Goal: Transaction & Acquisition: Purchase product/service

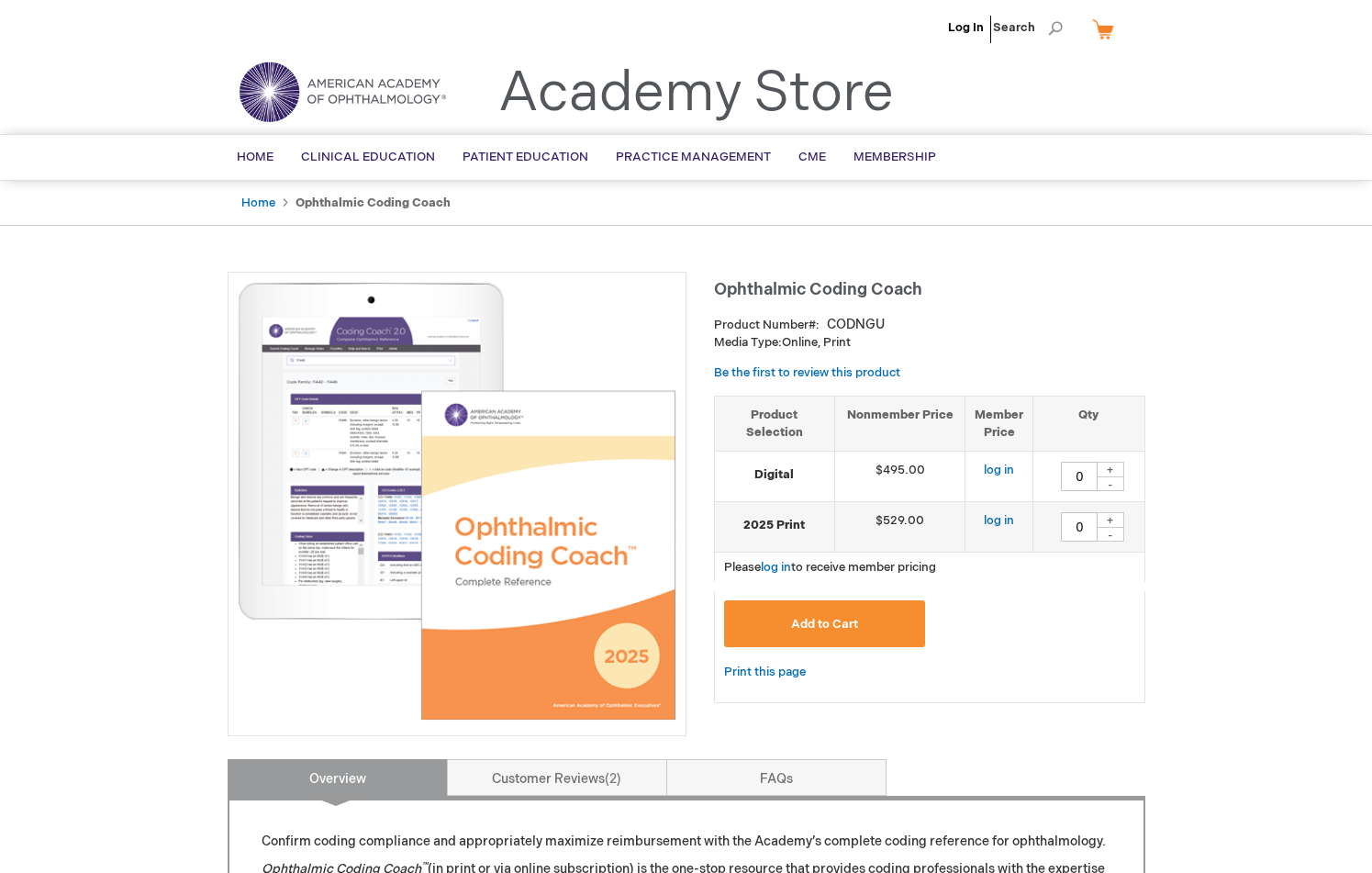
click at [351, 202] on strong "Ophthalmic Coding Coach" at bounding box center [373, 202] width 155 height 14
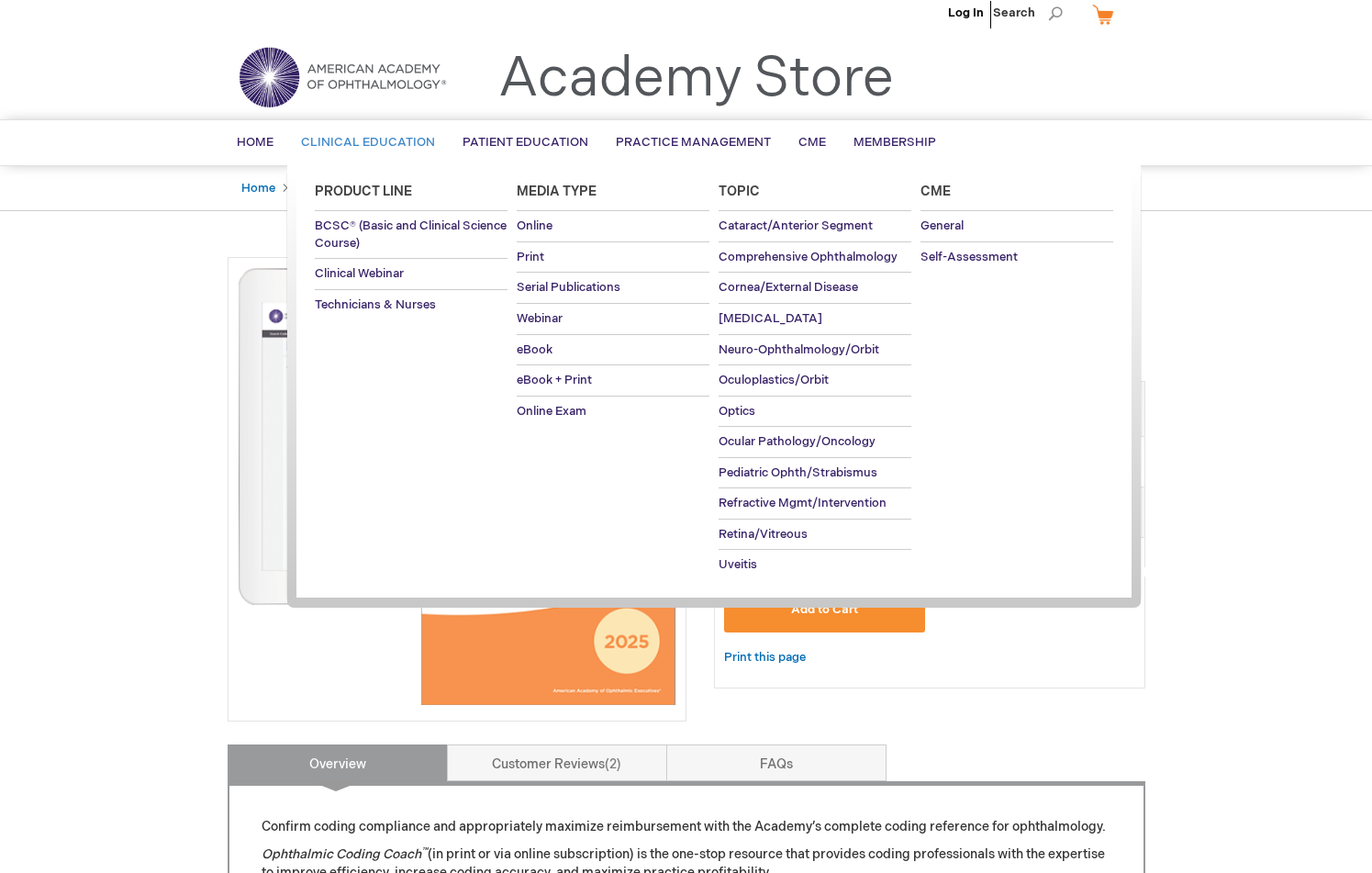
scroll to position [20, 0]
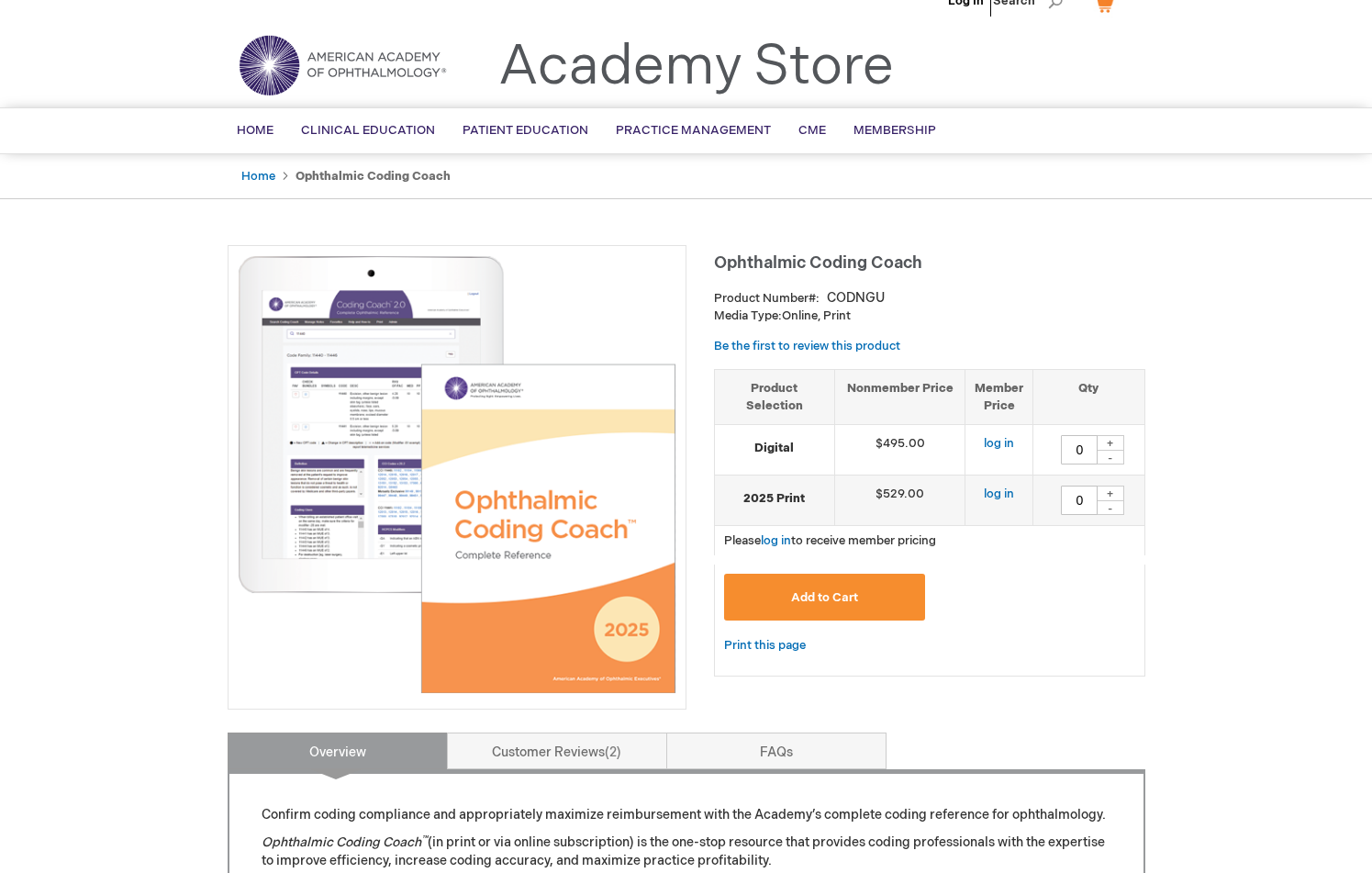
scroll to position [27, 1]
click at [344, 176] on strong "Ophthalmic Coding Coach" at bounding box center [373, 176] width 155 height 14
click at [255, 130] on span "Home" at bounding box center [255, 130] width 36 height 14
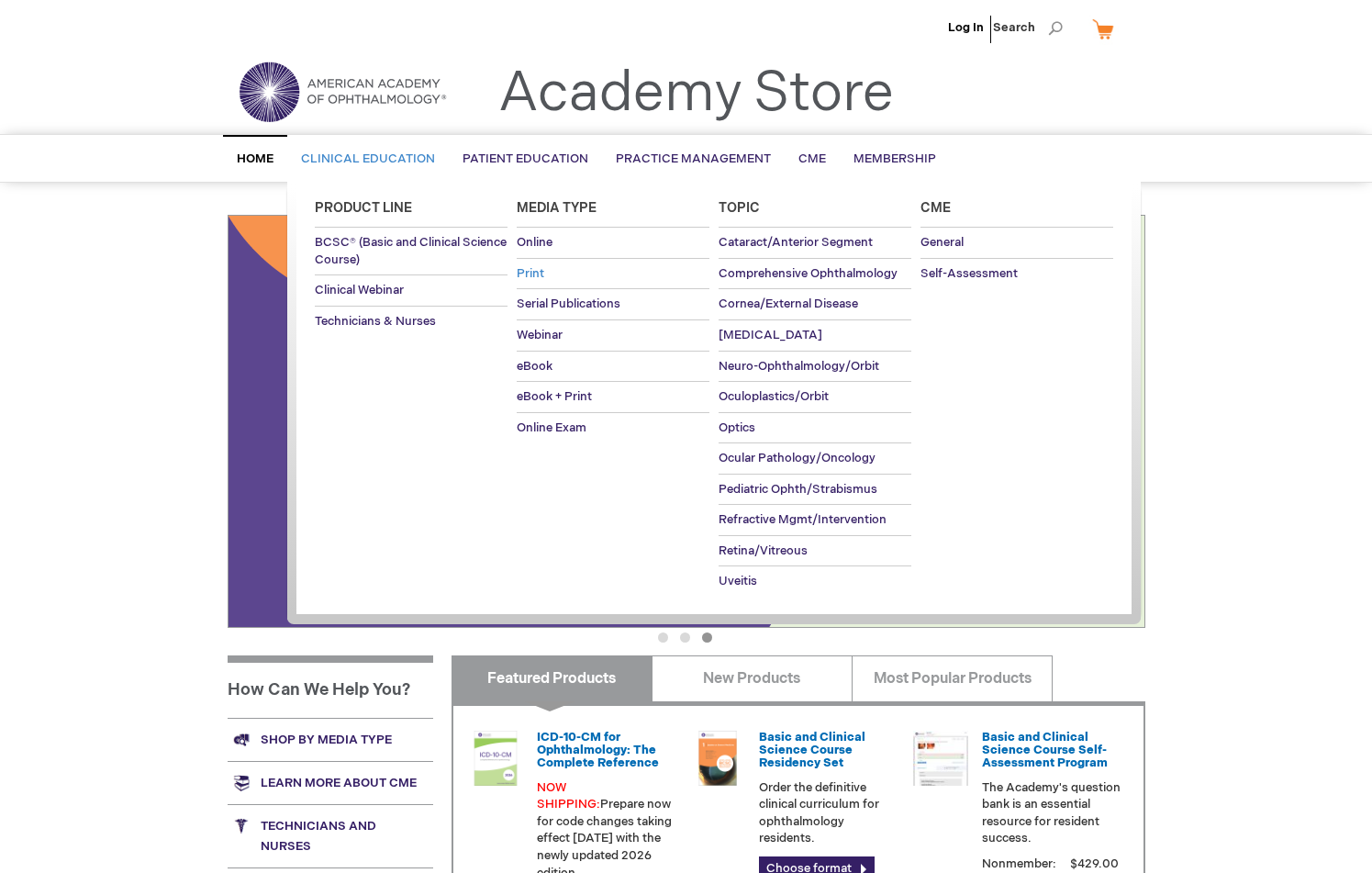
click at [538, 270] on span "Print" at bounding box center [530, 273] width 28 height 14
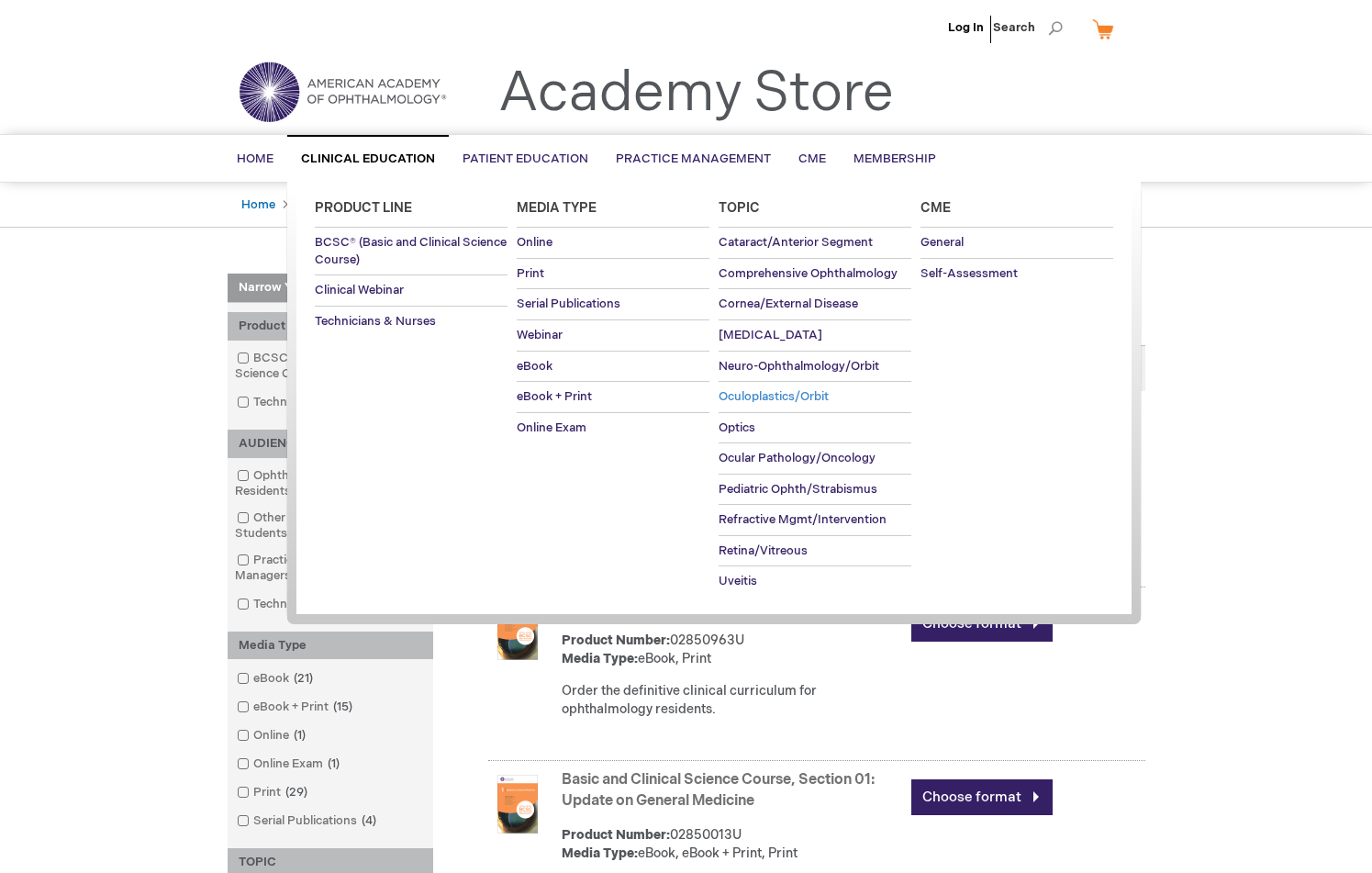
click at [761, 390] on span "Oculoplastics/Orbit" at bounding box center [773, 396] width 110 height 14
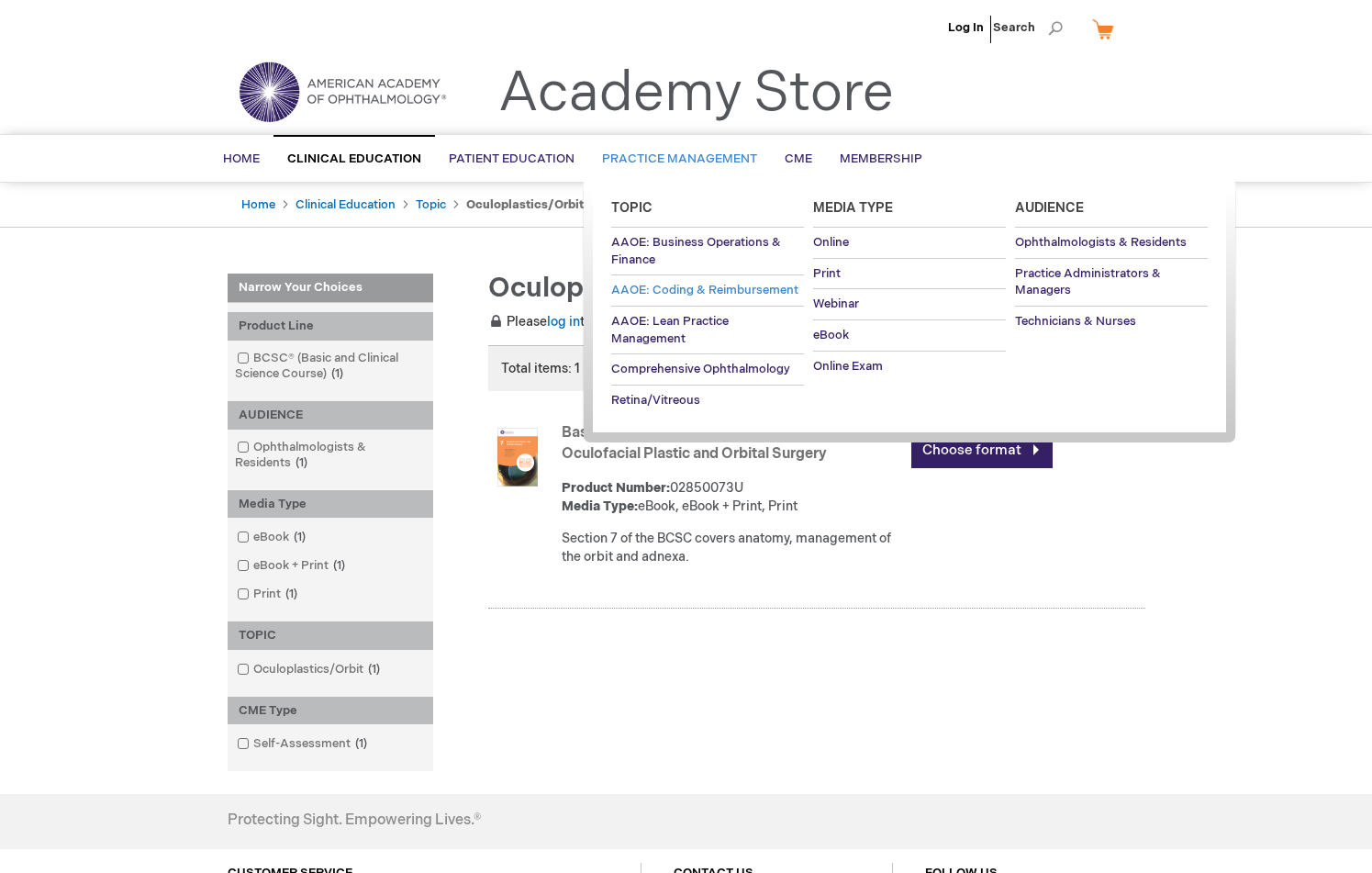
click at [686, 289] on span "AAOE: Coding & Reimbursement" at bounding box center [705, 289] width 187 height 14
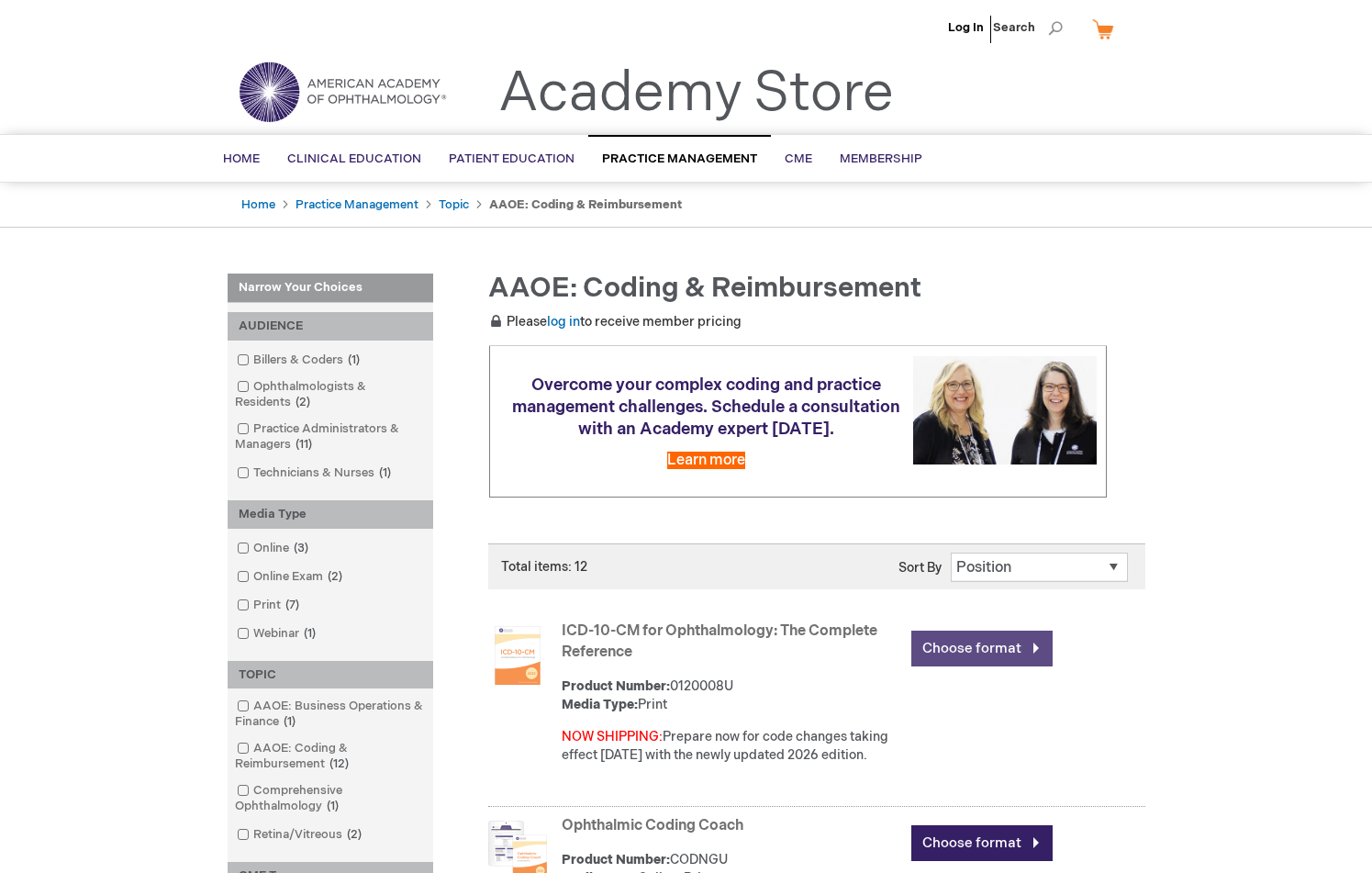
click at [966, 645] on link "Choose format" at bounding box center [982, 649] width 141 height 35
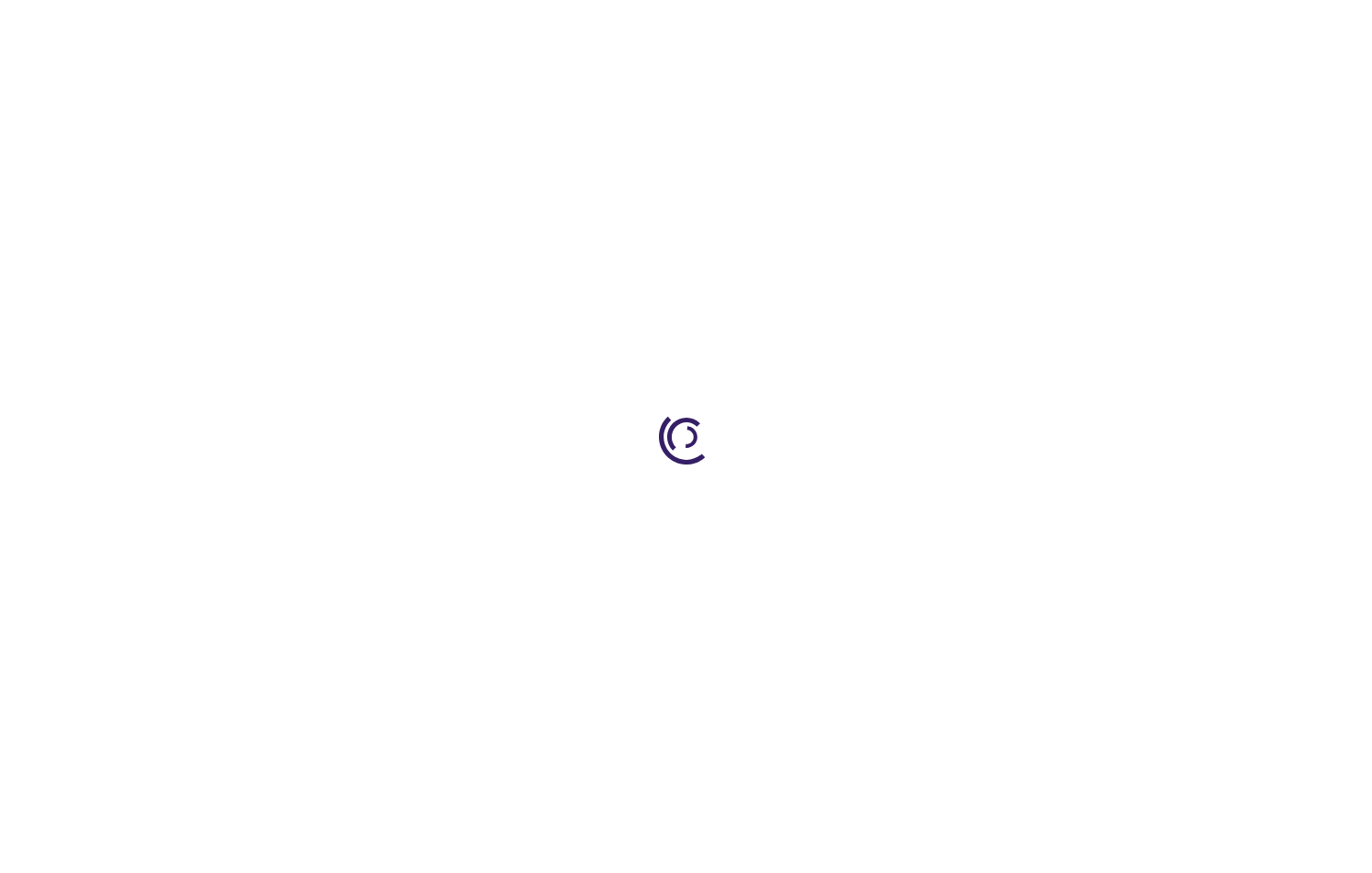
type input "0"
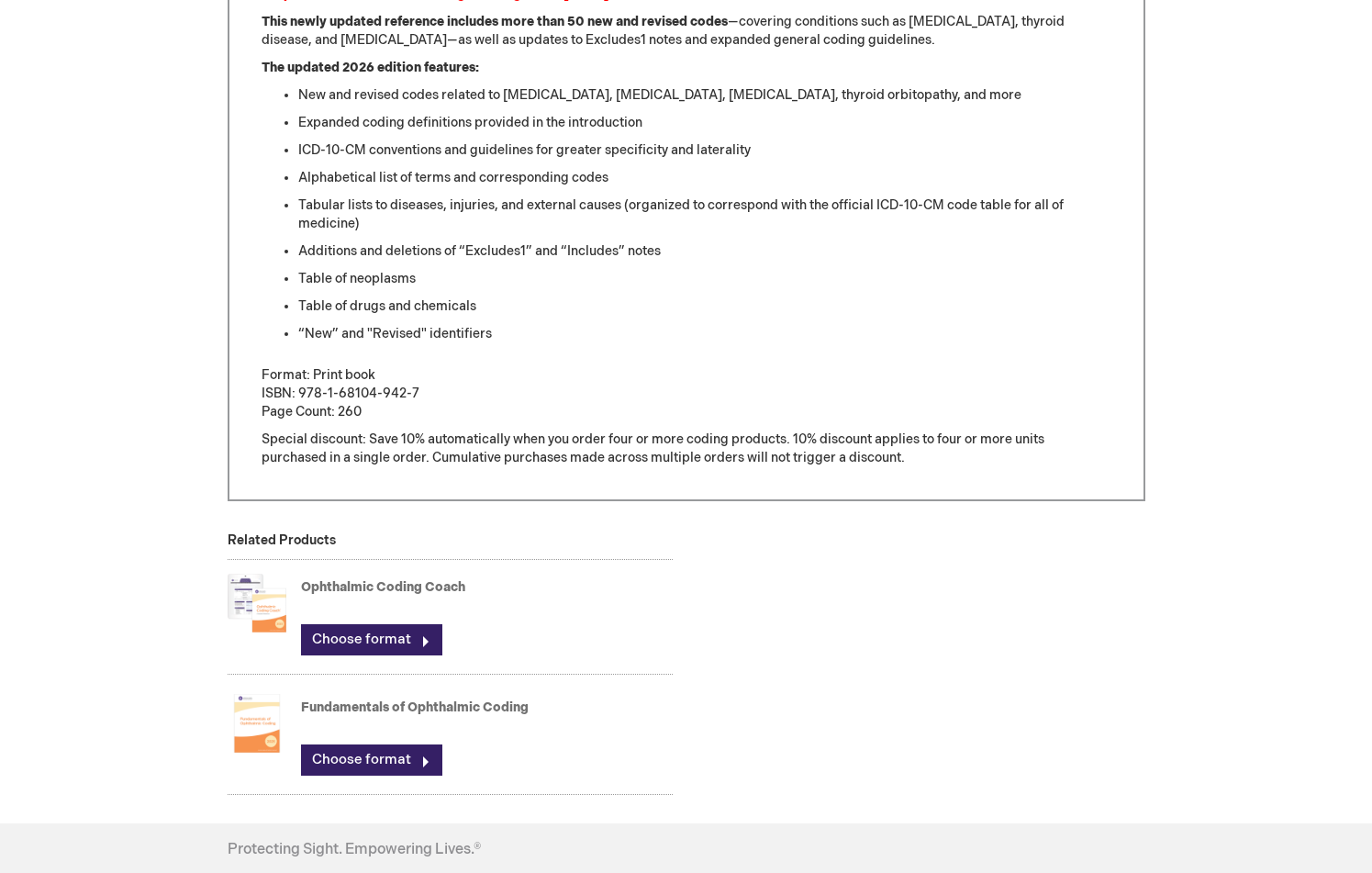
scroll to position [845, 1]
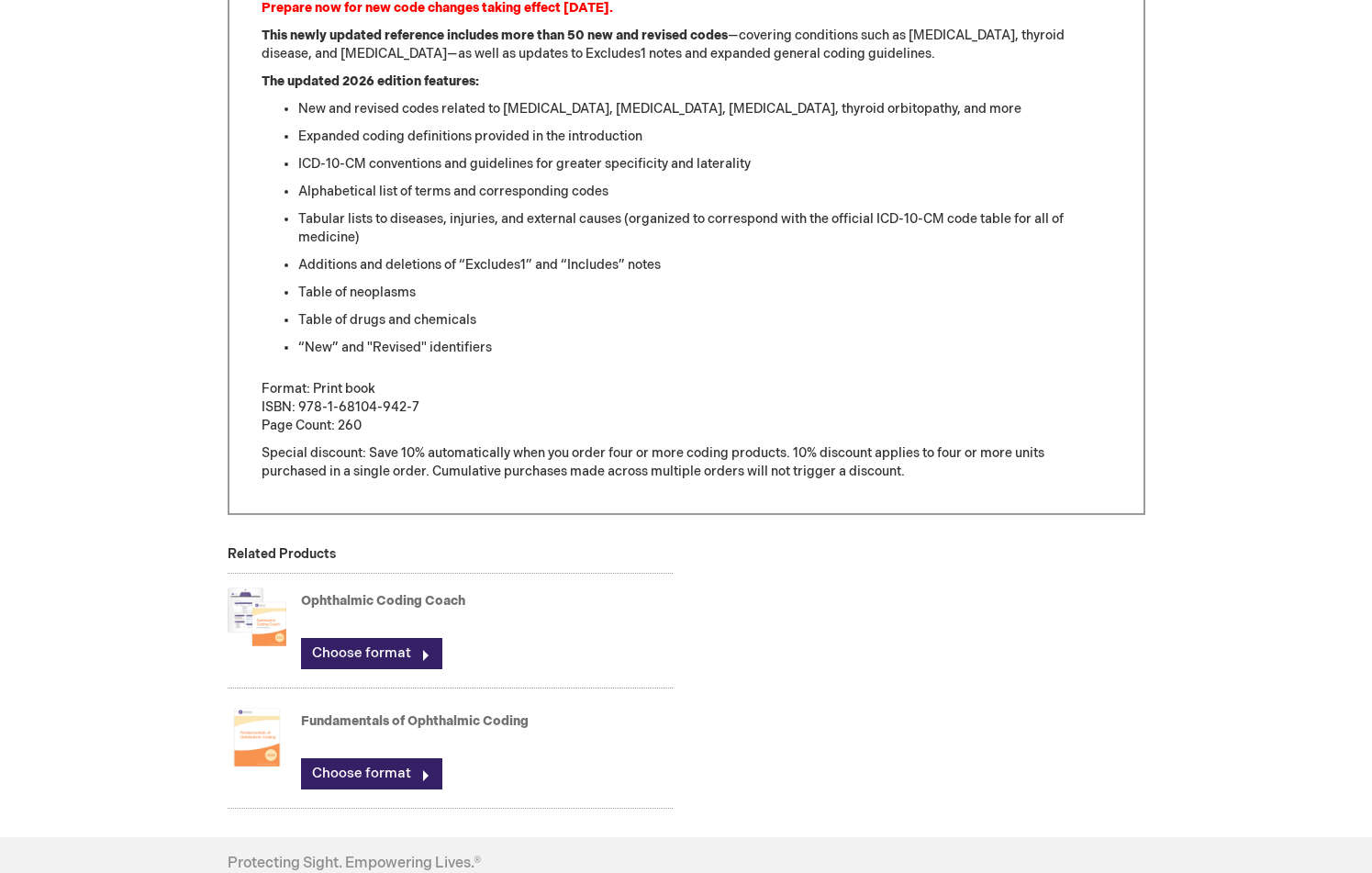
click at [459, 706] on div "Fundamentals of Ophthalmic Coding Choose format" at bounding box center [450, 752] width 445 height 115
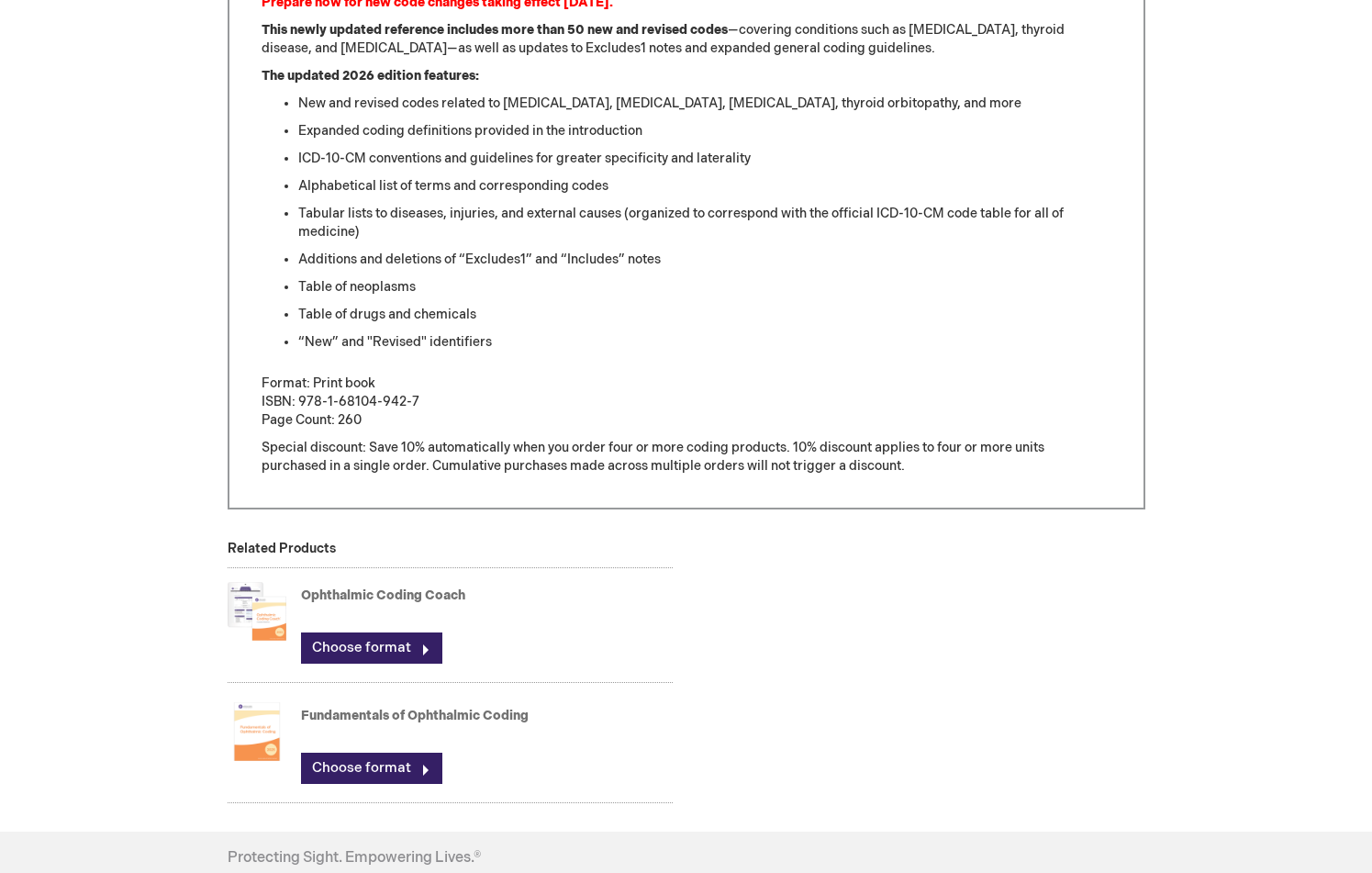
click at [446, 711] on link "Fundamentals of Ophthalmic Coding" at bounding box center [414, 715] width 227 height 15
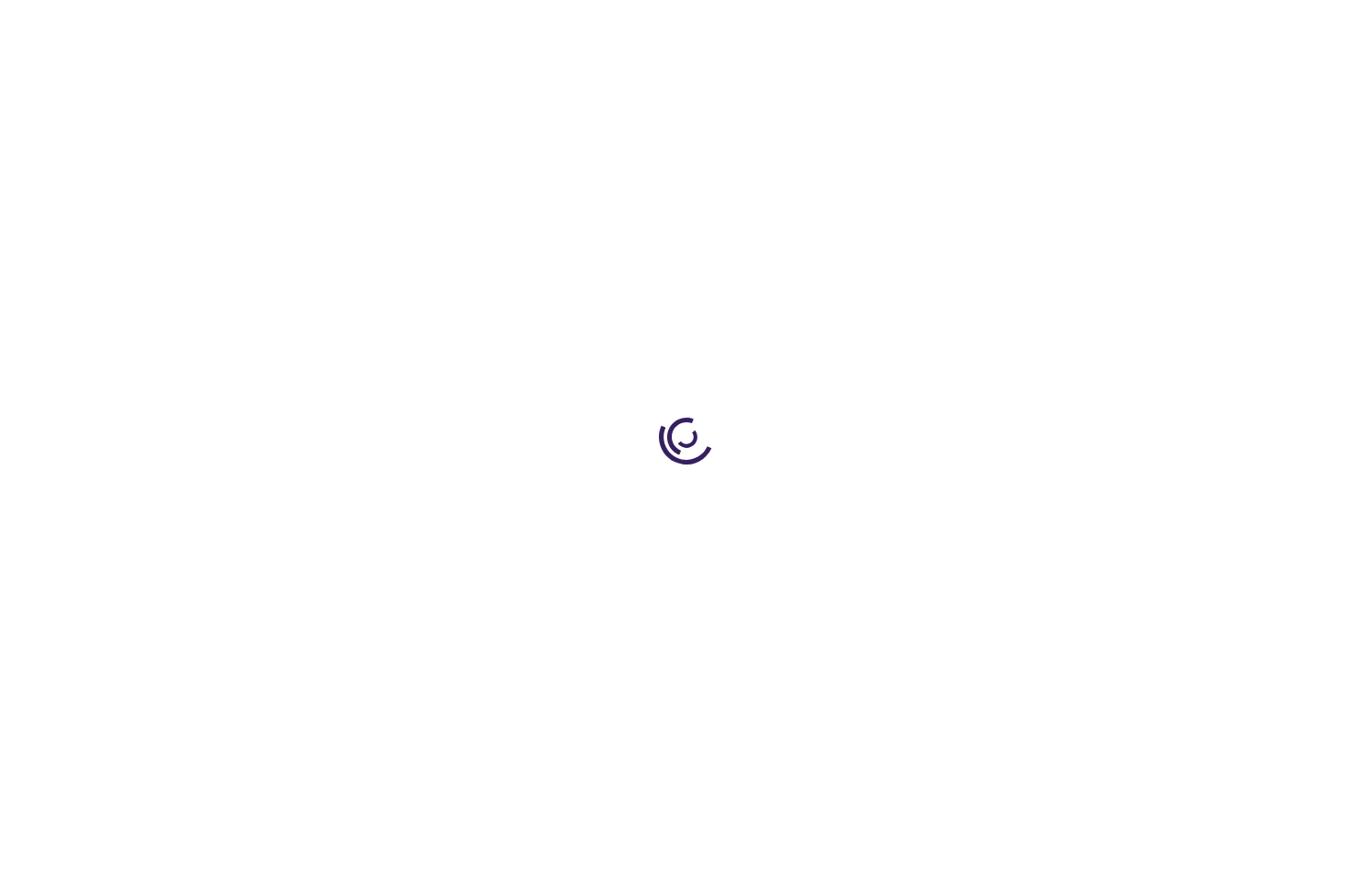
scroll to position [27, 0]
type input "0"
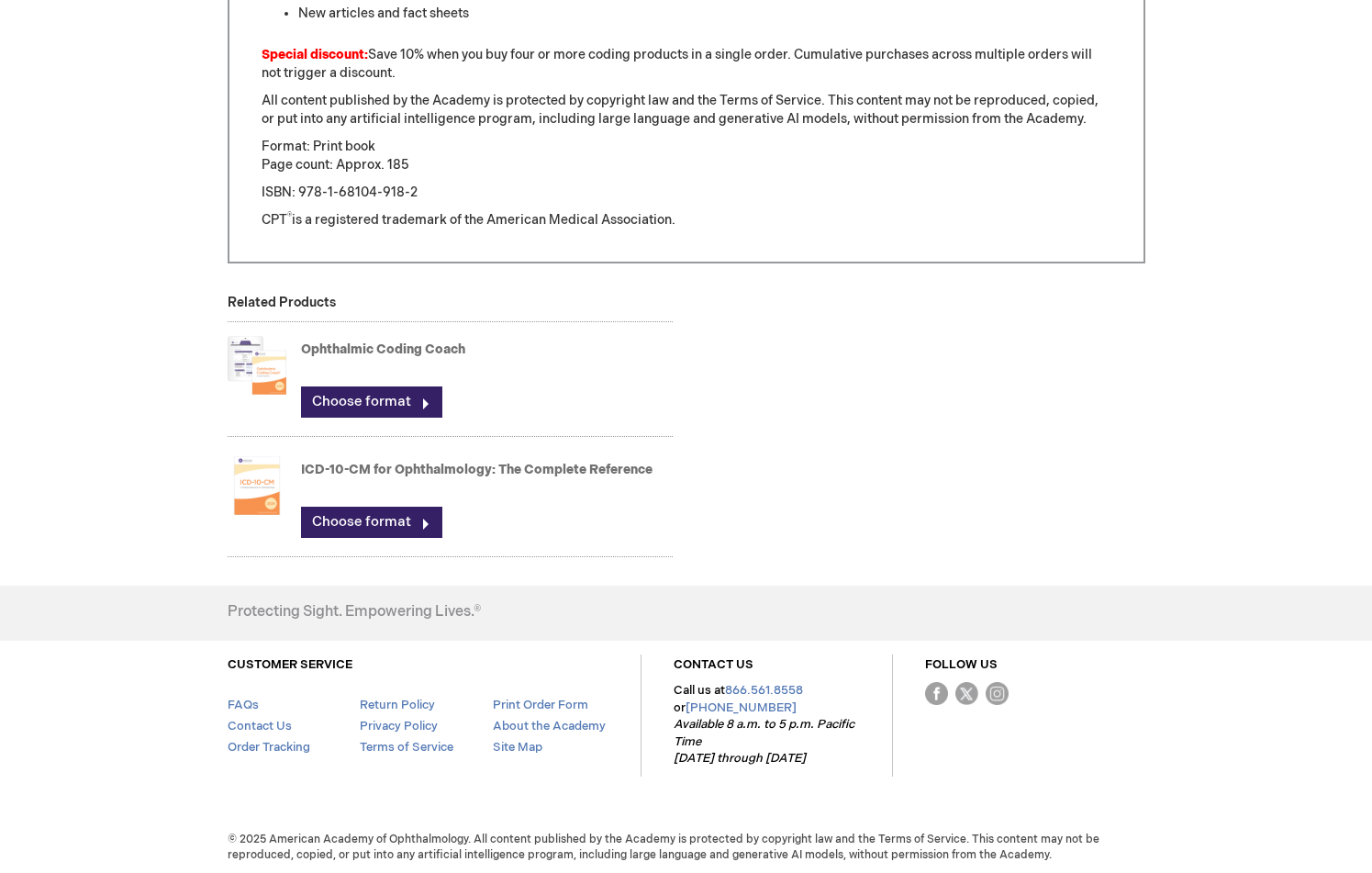
scroll to position [1372, 0]
click at [370, 361] on strong "Ophthalmic Coding Coach" at bounding box center [486, 360] width 371 height 36
click at [379, 334] on div "Ophthalmic Coding Coach Choose format" at bounding box center [450, 380] width 445 height 115
click at [375, 345] on link "Ophthalmic Coding Coach" at bounding box center [383, 351] width 164 height 15
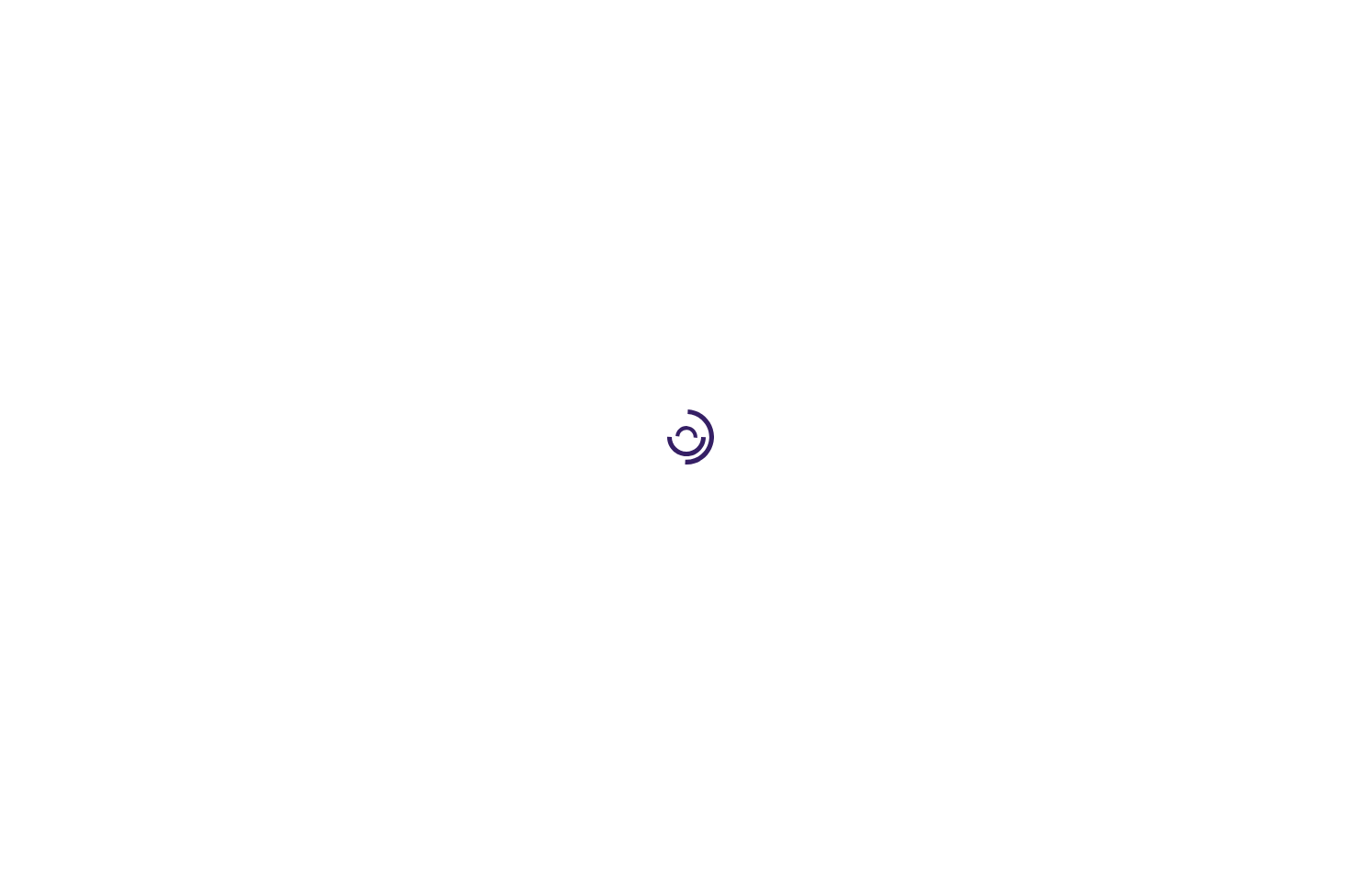
type input "0"
